Goal: Go to known website

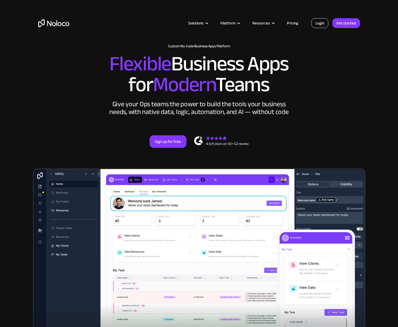
click at [322, 24] on link "Login" at bounding box center [319, 23] width 17 height 10
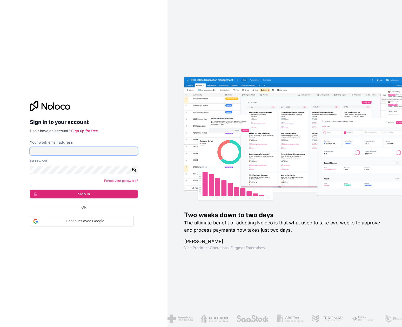
type input "f.allombert@cogis-formation.fr"
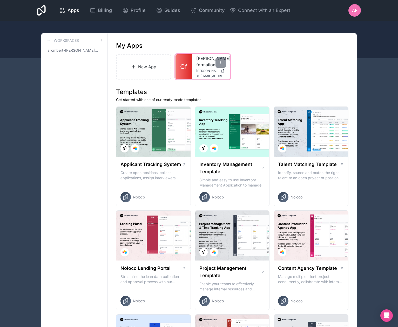
click at [205, 71] on span "cogis-formation.noloco.co" at bounding box center [207, 71] width 22 height 4
